Goal: Navigation & Orientation: Find specific page/section

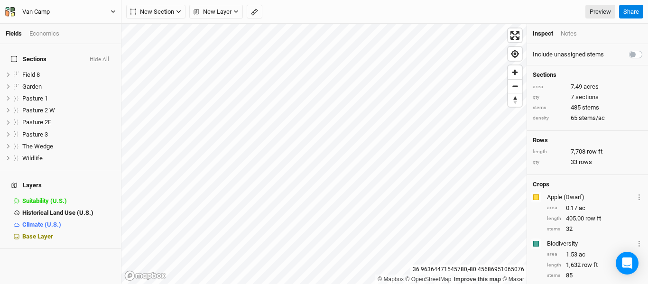
click at [114, 9] on icon "button" at bounding box center [113, 11] width 5 height 5
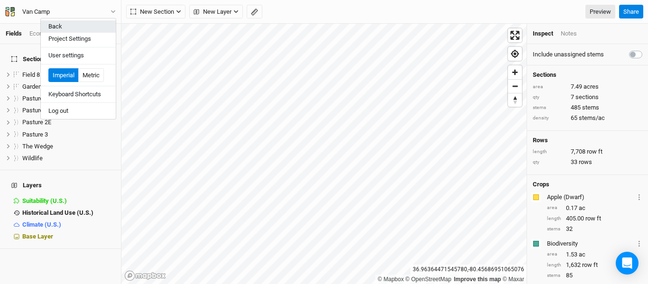
click at [68, 22] on button "Back" at bounding box center [78, 26] width 75 height 12
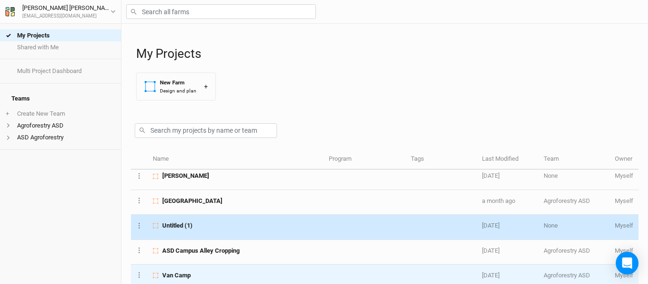
scroll to position [50, 0]
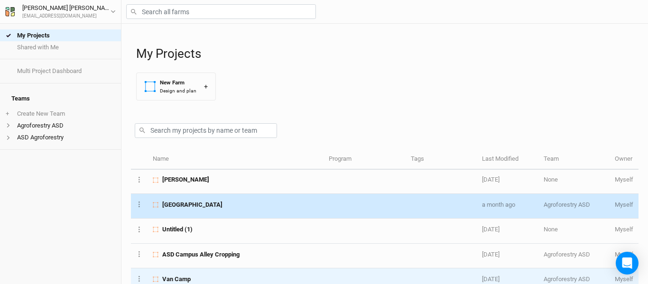
click at [242, 206] on div "[GEOGRAPHIC_DATA]" at bounding box center [236, 205] width 166 height 9
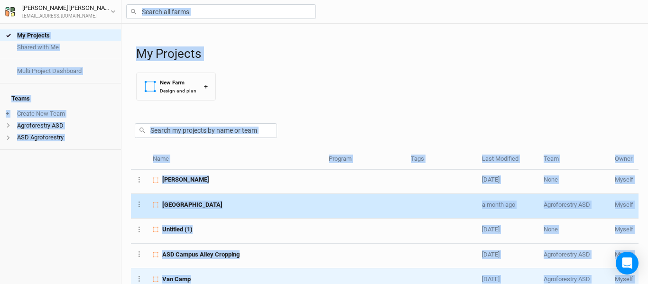
click at [242, 206] on div "My Projects Shared with Me Multi Project Dashboard Teams + Create New Team Agro…" at bounding box center [324, 142] width 648 height 284
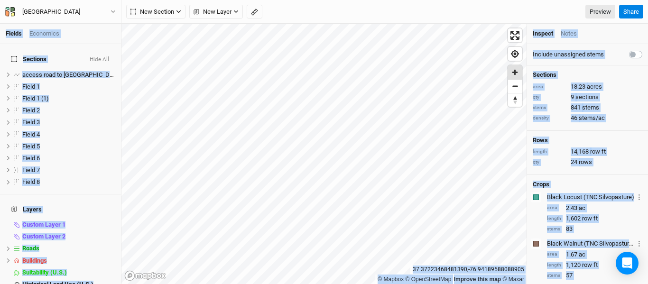
click at [521, 75] on span "Zoom in" at bounding box center [515, 72] width 14 height 14
click at [521, 67] on span "Zoom in" at bounding box center [515, 72] width 14 height 14
click at [251, 17] on button "button" at bounding box center [255, 12] width 16 height 14
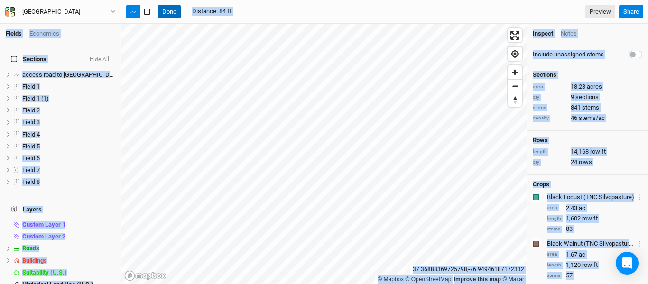
click at [168, 13] on button "Done" at bounding box center [169, 12] width 23 height 14
click at [517, 86] on span "Zoom out" at bounding box center [515, 86] width 14 height 13
